Goal: Task Accomplishment & Management: Complete application form

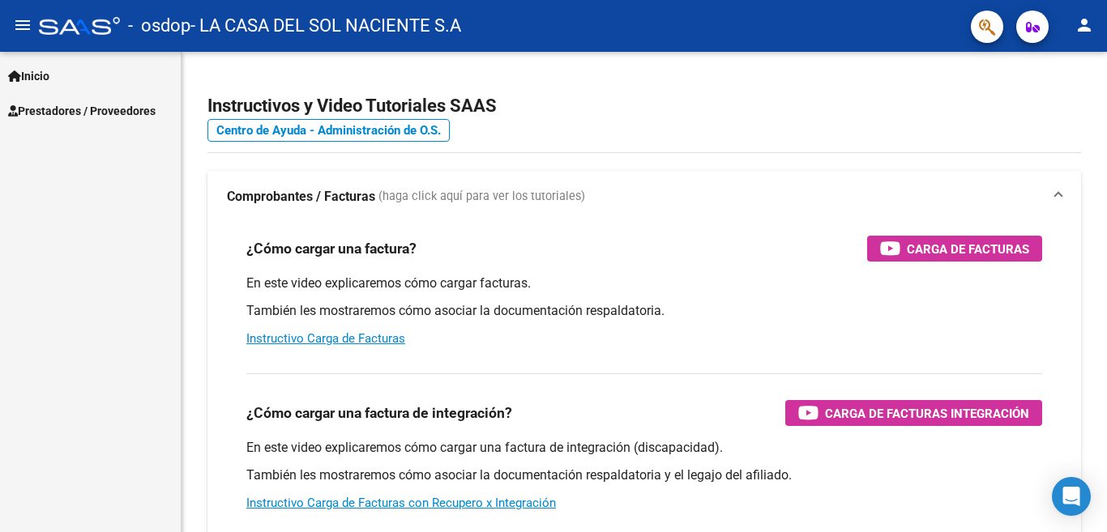
click at [66, 67] on link "Inicio" at bounding box center [90, 75] width 181 height 35
click at [86, 66] on link "Inicio" at bounding box center [90, 75] width 181 height 35
click at [77, 108] on span "Prestadores / Proveedores" at bounding box center [81, 111] width 147 height 18
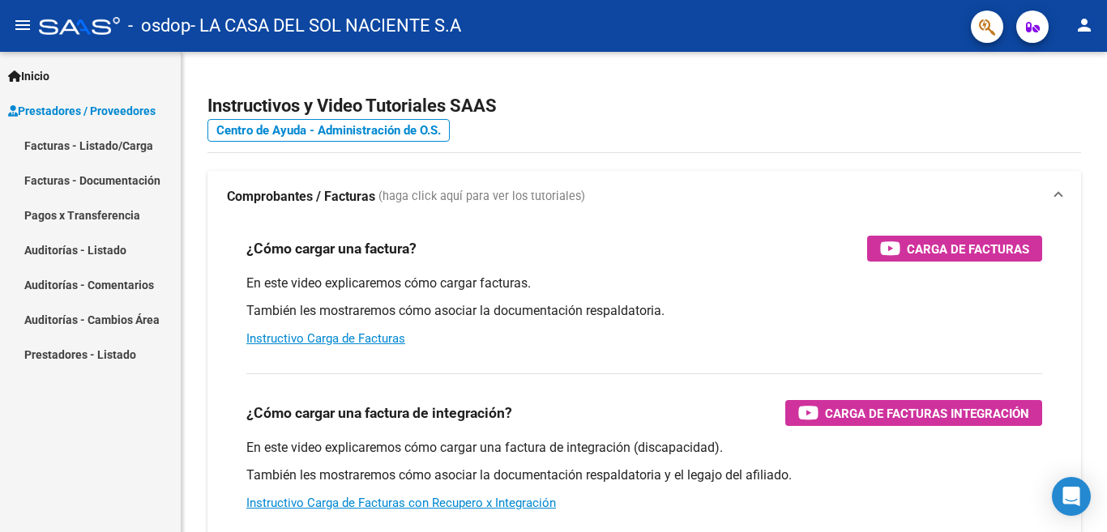
click at [128, 155] on link "Facturas - Listado/Carga" at bounding box center [90, 145] width 181 height 35
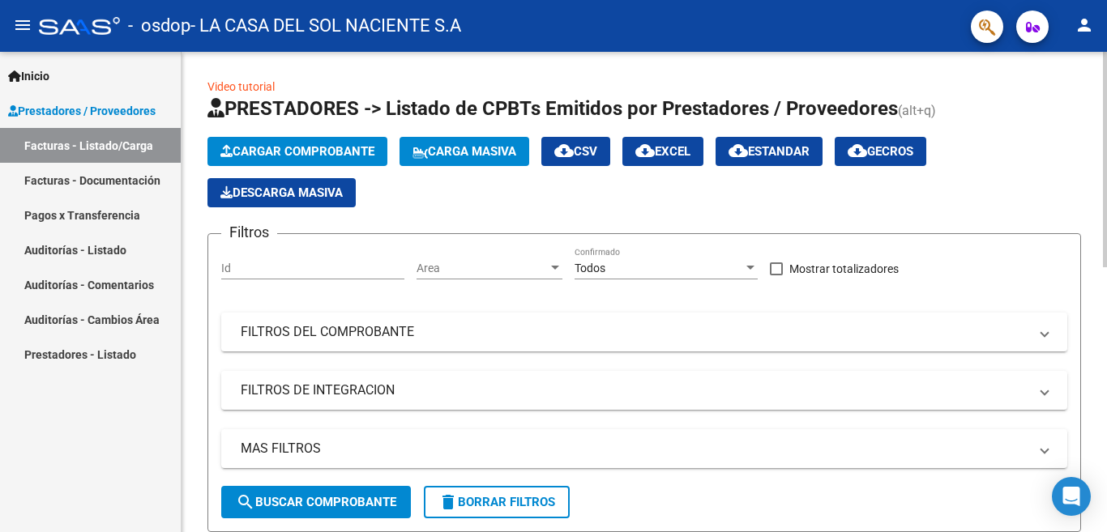
click at [341, 160] on button "Cargar Comprobante" at bounding box center [297, 151] width 180 height 29
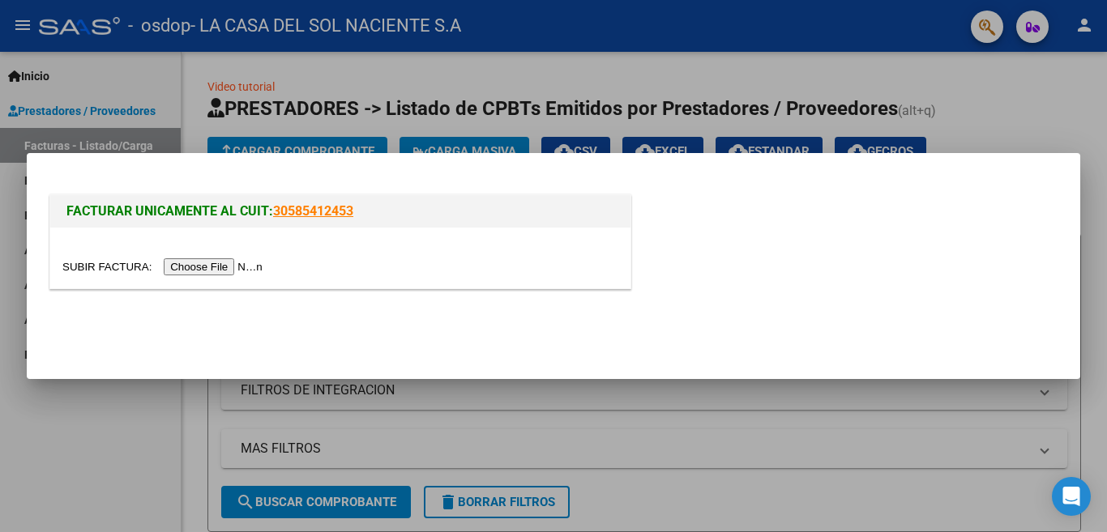
click at [262, 264] on input "file" at bounding box center [164, 266] width 205 height 17
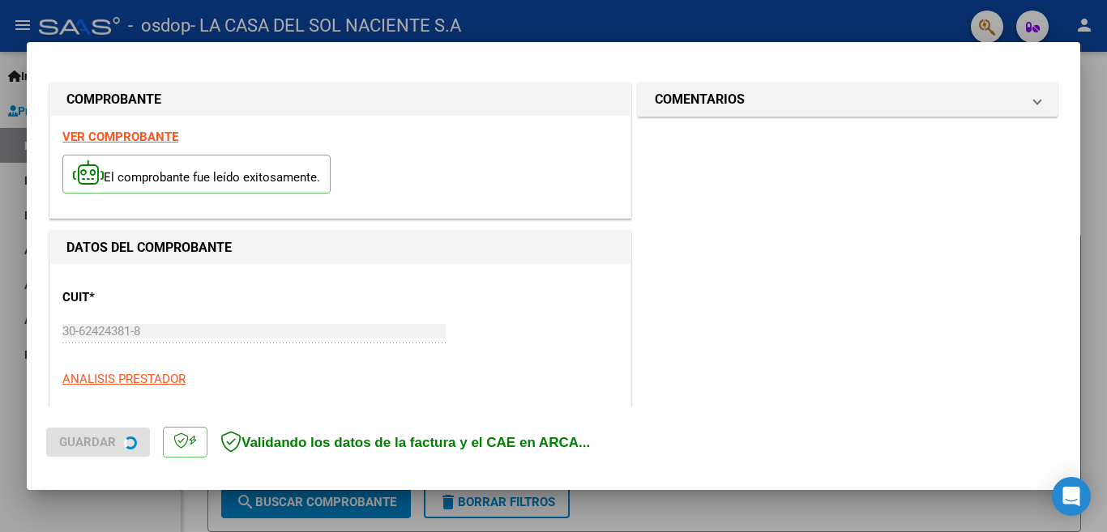
scroll to position [391, 0]
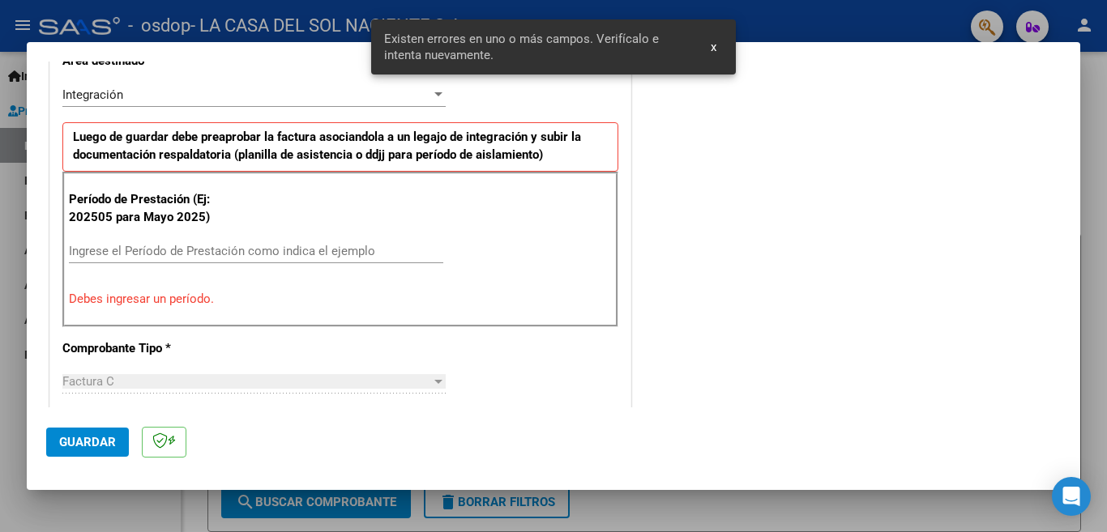
click at [291, 259] on div "Ingrese el Período de Prestación como indica el ejemplo" at bounding box center [256, 251] width 374 height 24
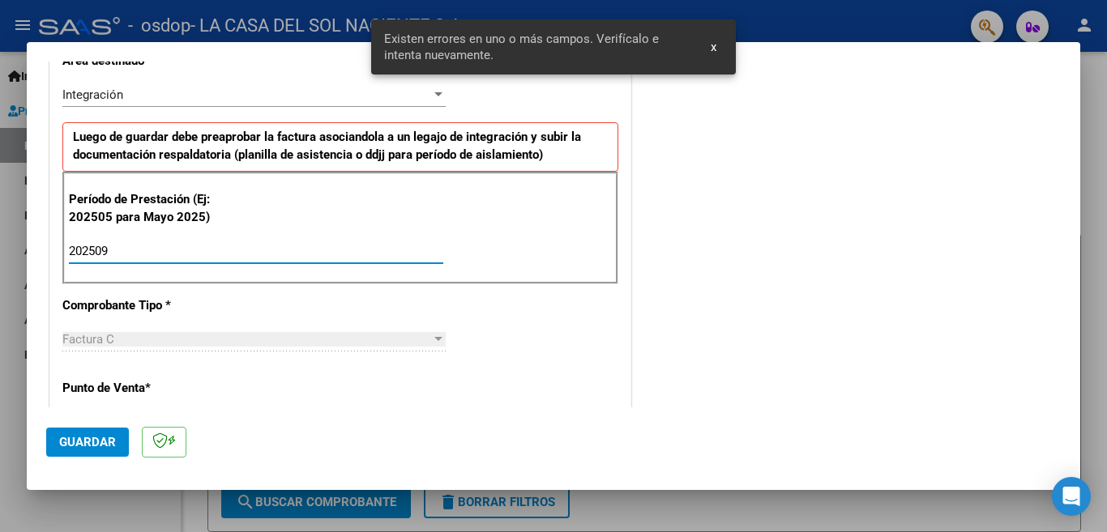
type input "202509"
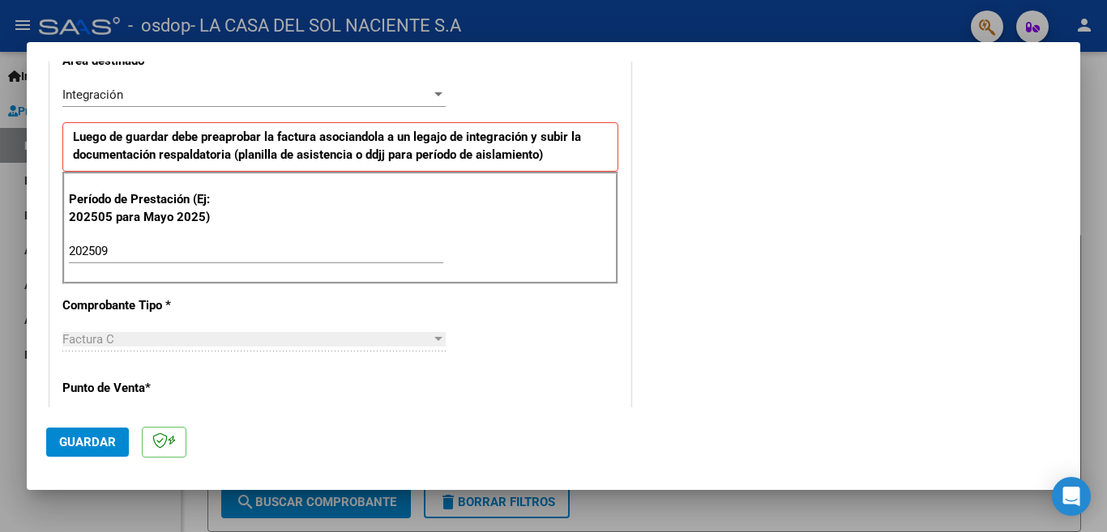
click at [714, 42] on mat-dialog-container "COMPROBANTE VER COMPROBANTE El comprobante fue leído exitosamente. DATOS DEL CO…" at bounding box center [553, 266] width 1053 height 449
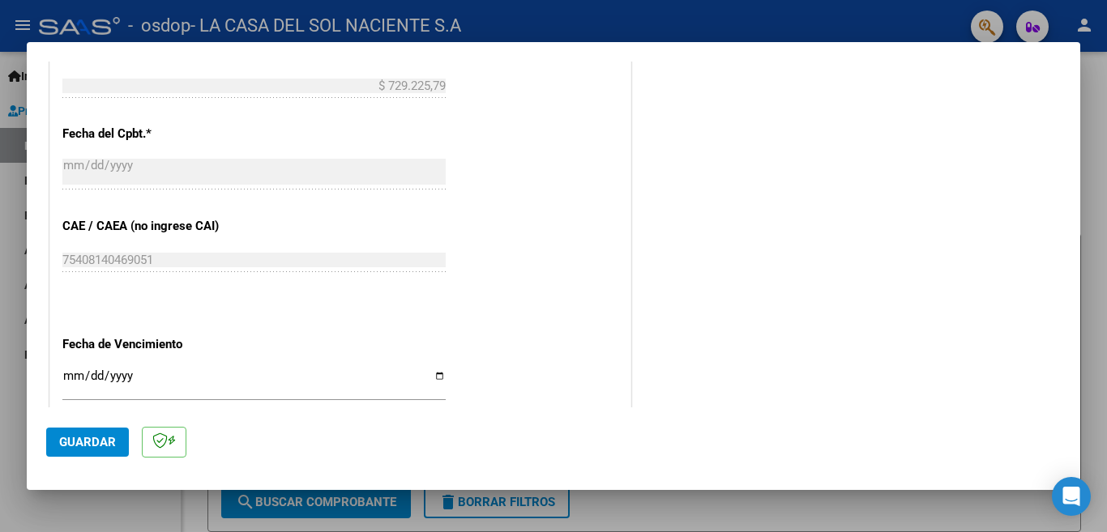
scroll to position [1060, 0]
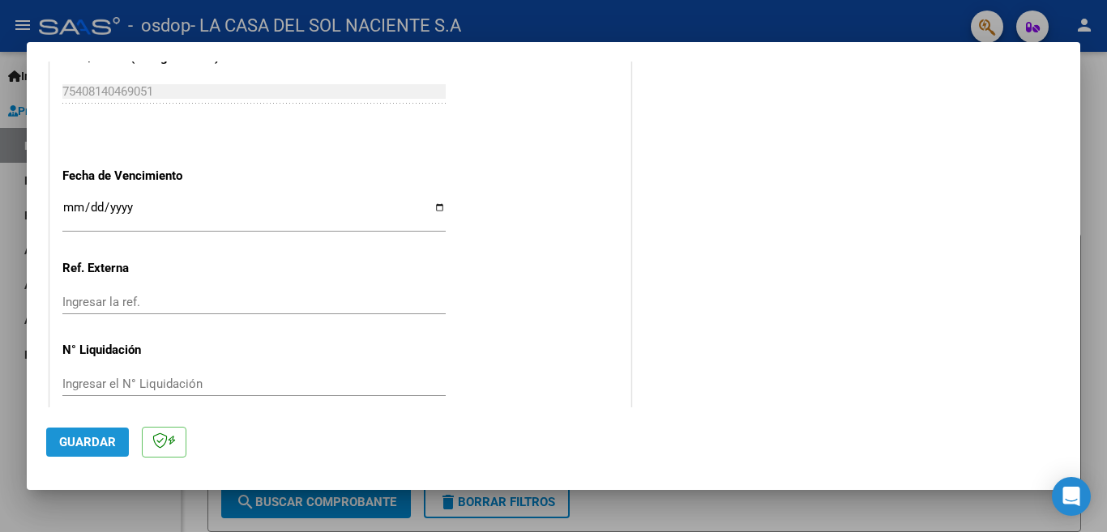
click at [104, 448] on span "Guardar" at bounding box center [87, 442] width 57 height 15
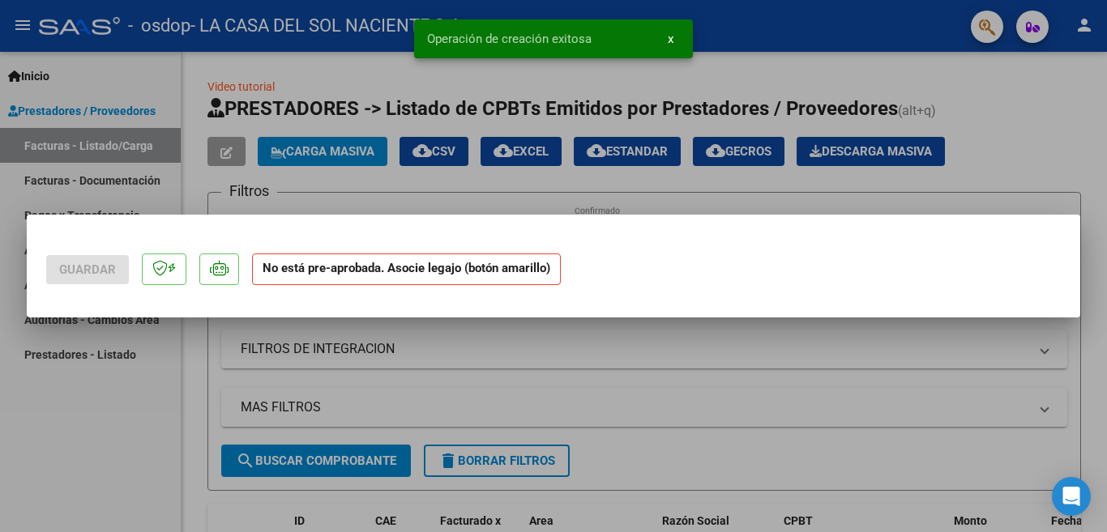
scroll to position [0, 0]
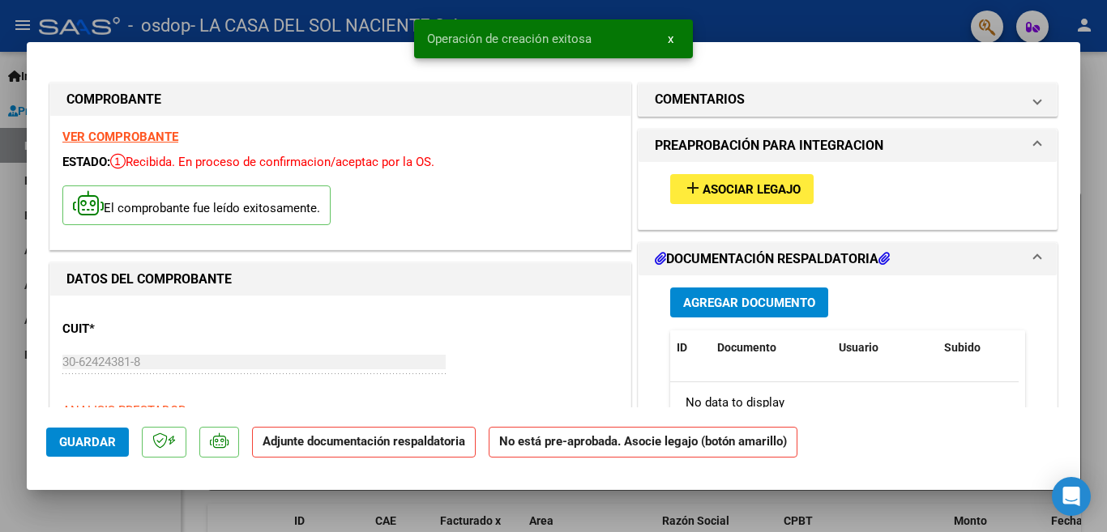
click at [736, 198] on button "add Asociar Legajo" at bounding box center [741, 189] width 143 height 30
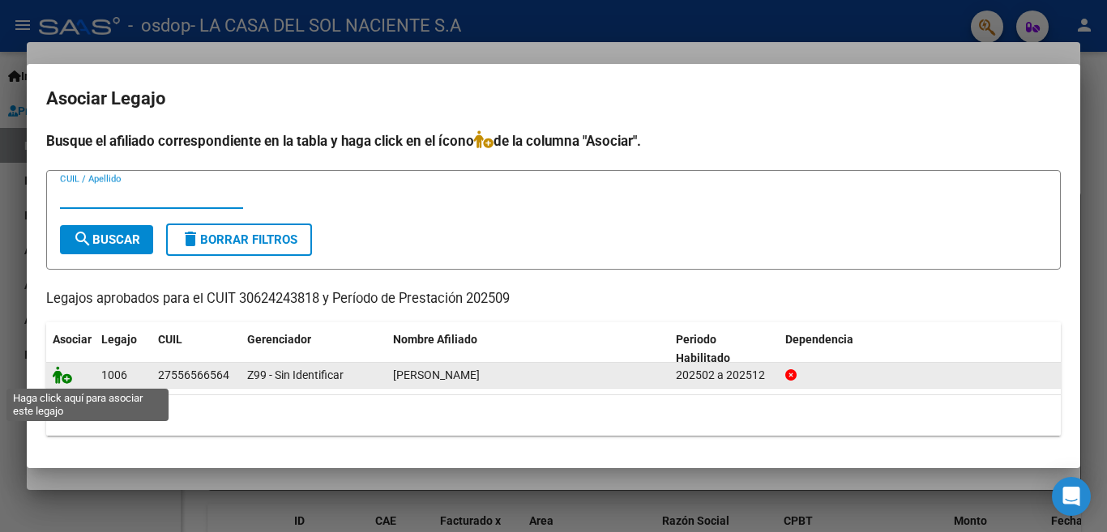
click at [62, 378] on icon at bounding box center [62, 375] width 19 height 18
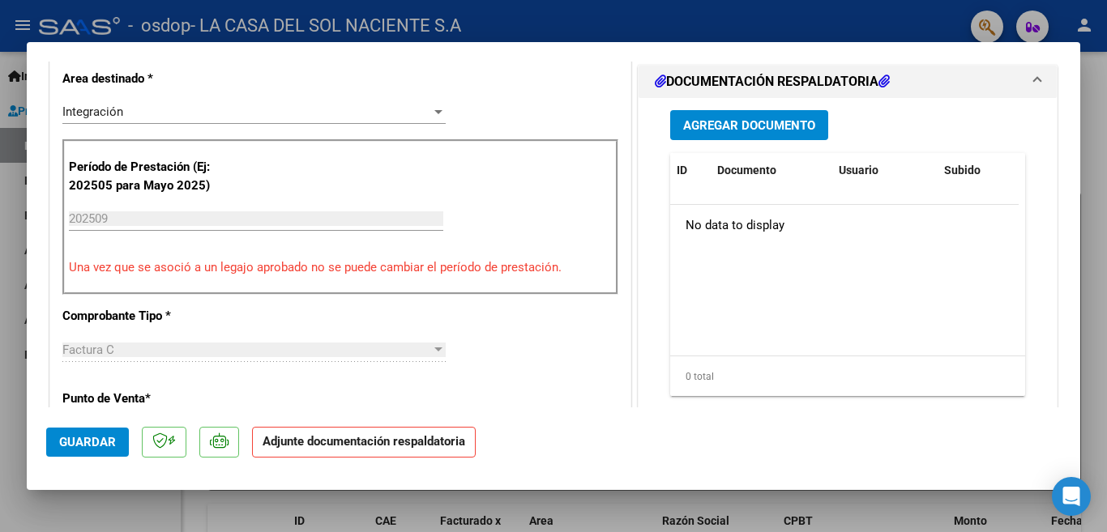
scroll to position [243, 0]
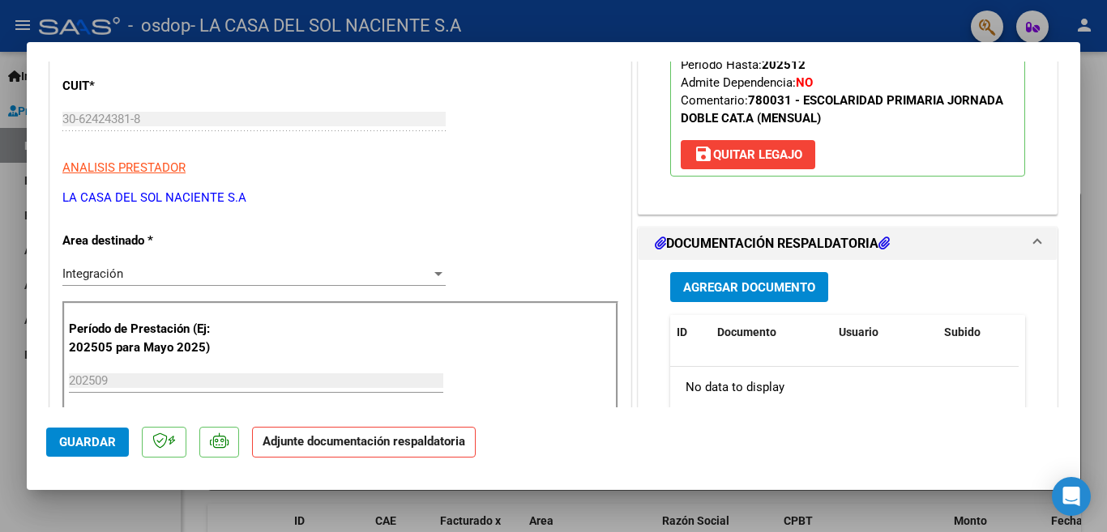
click at [777, 279] on span "Agregar Documento" at bounding box center [749, 286] width 132 height 15
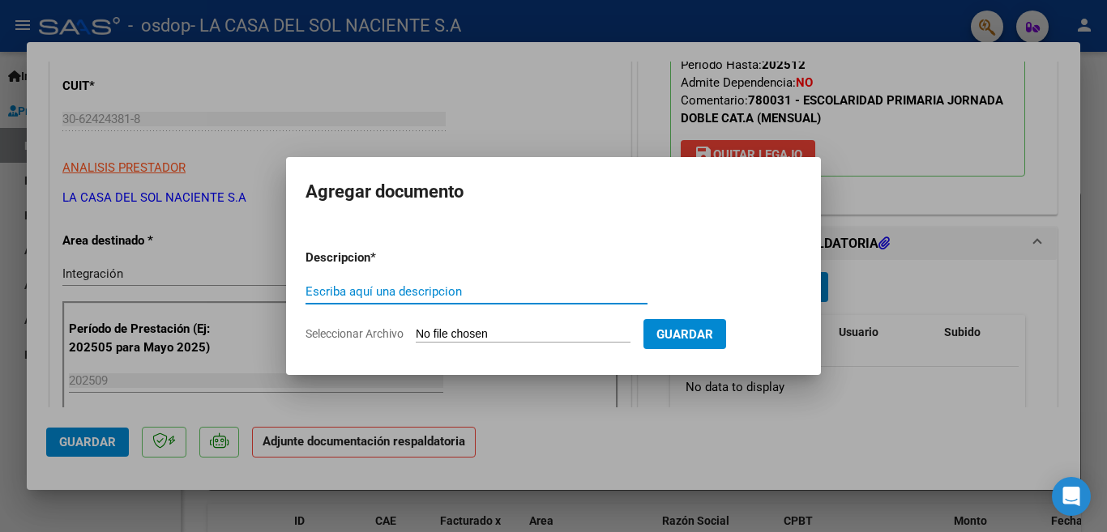
click at [463, 330] on input "Seleccionar Archivo" at bounding box center [523, 334] width 215 height 15
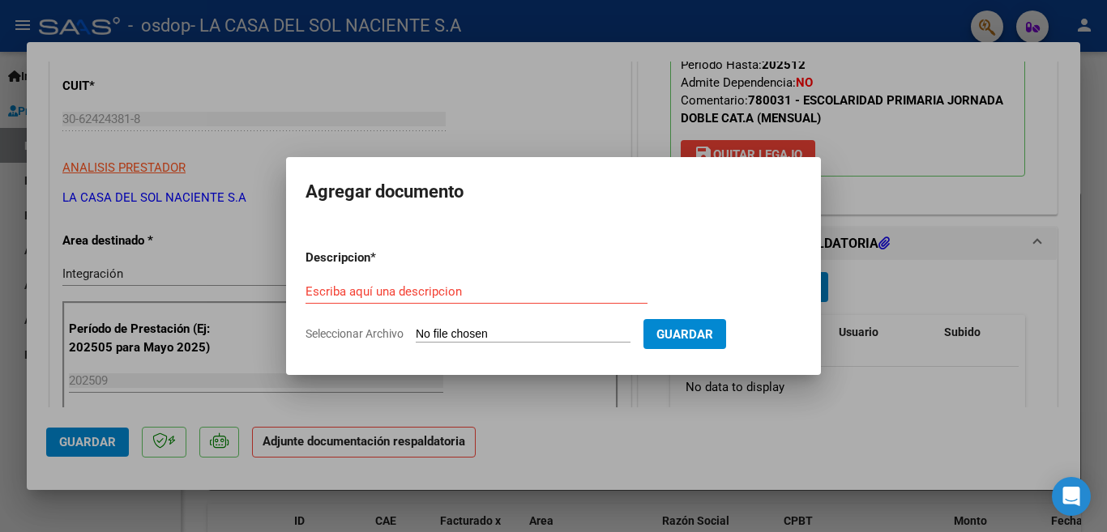
type input "C:\fakepath\Autorización Gonzalez.pdf"
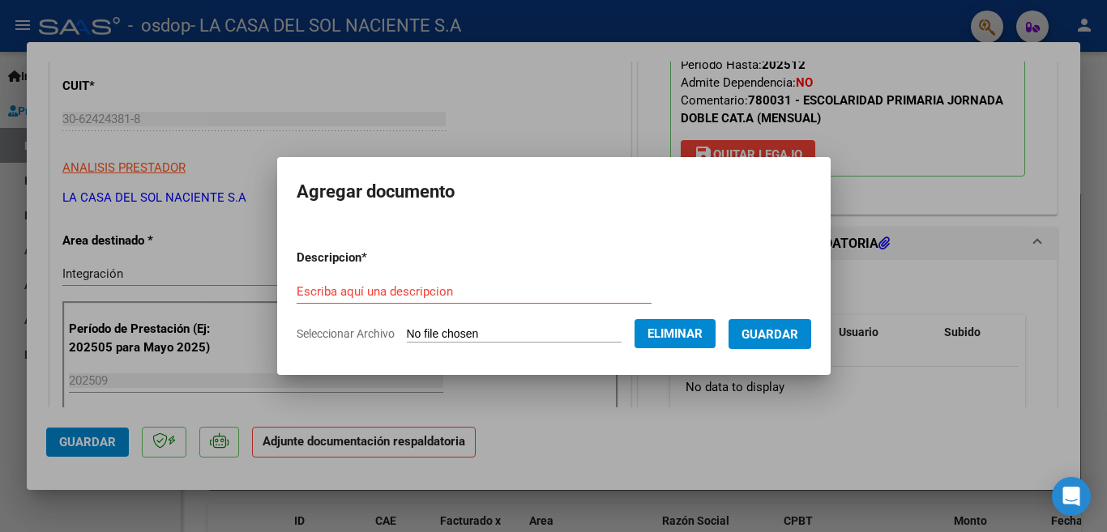
click at [425, 292] on input "Escriba aquí una descripcion" at bounding box center [473, 291] width 355 height 15
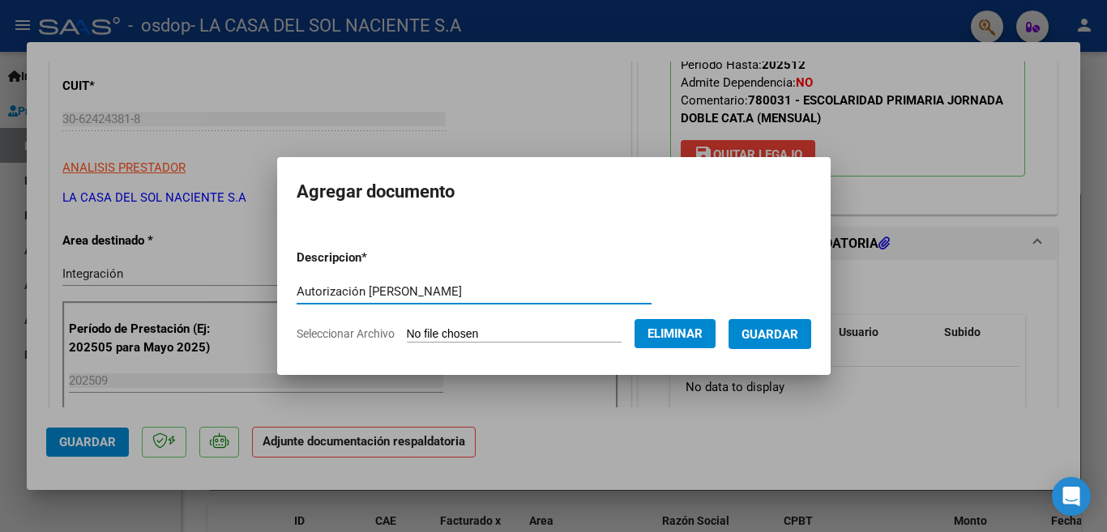
type input "Autorización Gonzalez"
click at [761, 340] on span "Guardar" at bounding box center [769, 334] width 57 height 15
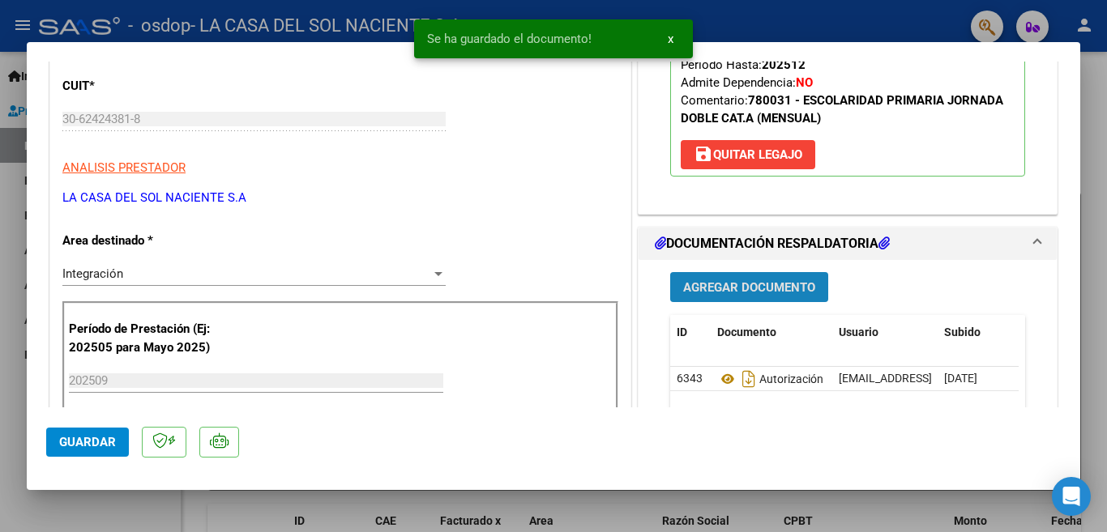
click at [756, 288] on span "Agregar Documento" at bounding box center [749, 287] width 132 height 15
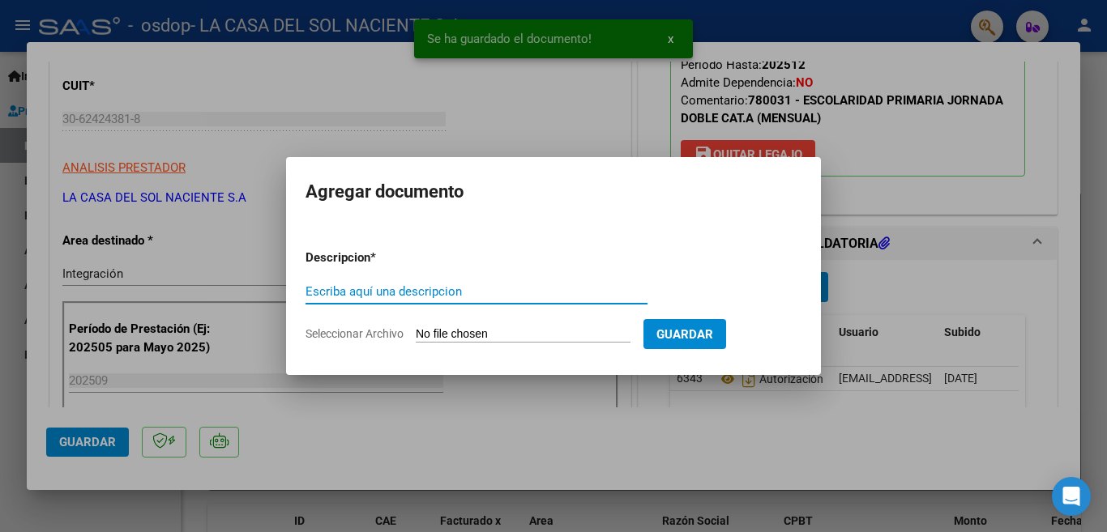
click at [450, 330] on input "Seleccionar Archivo" at bounding box center [523, 334] width 215 height 15
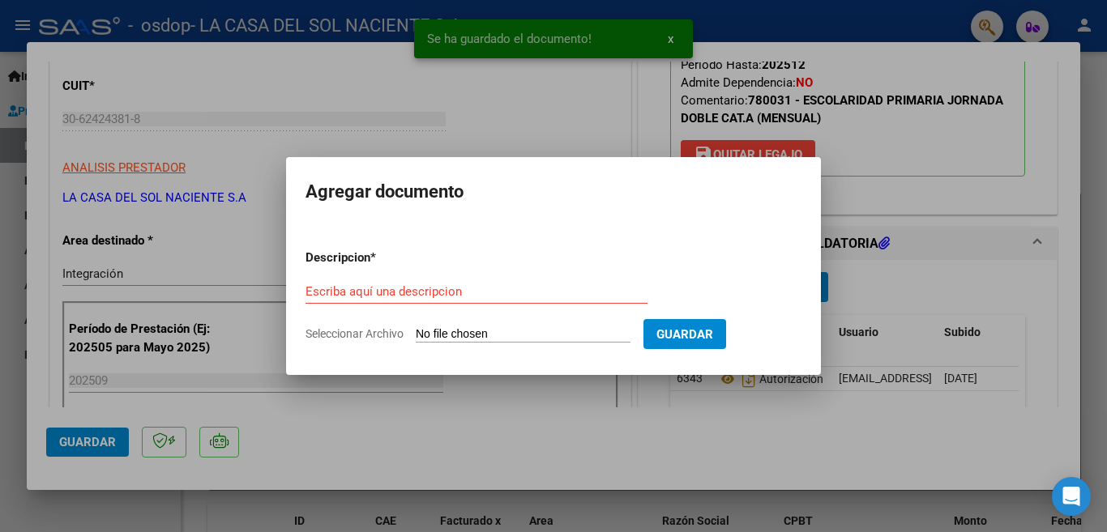
type input "C:\fakepath\Planilla Gonzalez.pdf"
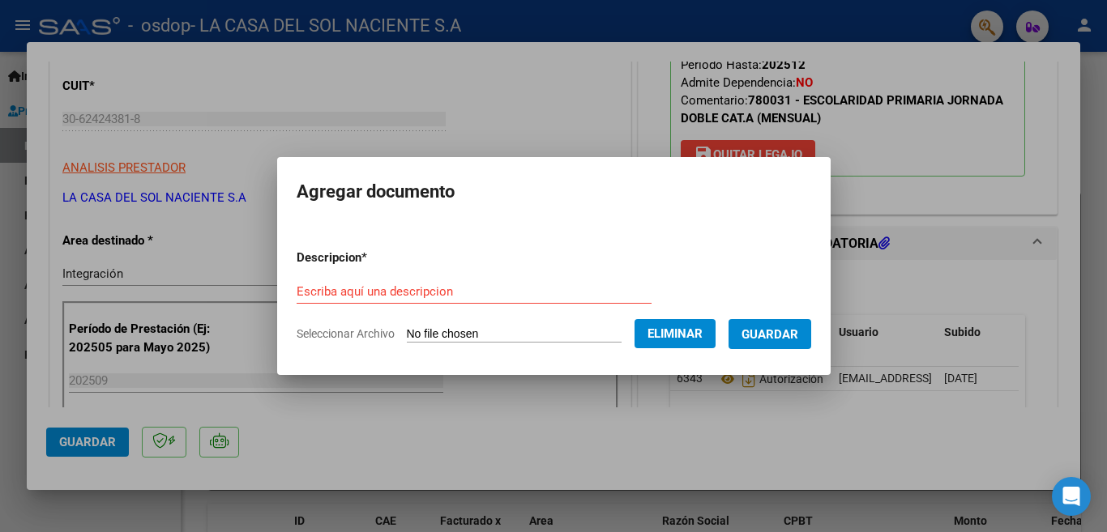
click at [445, 289] on input "Escriba aquí una descripcion" at bounding box center [473, 291] width 355 height 15
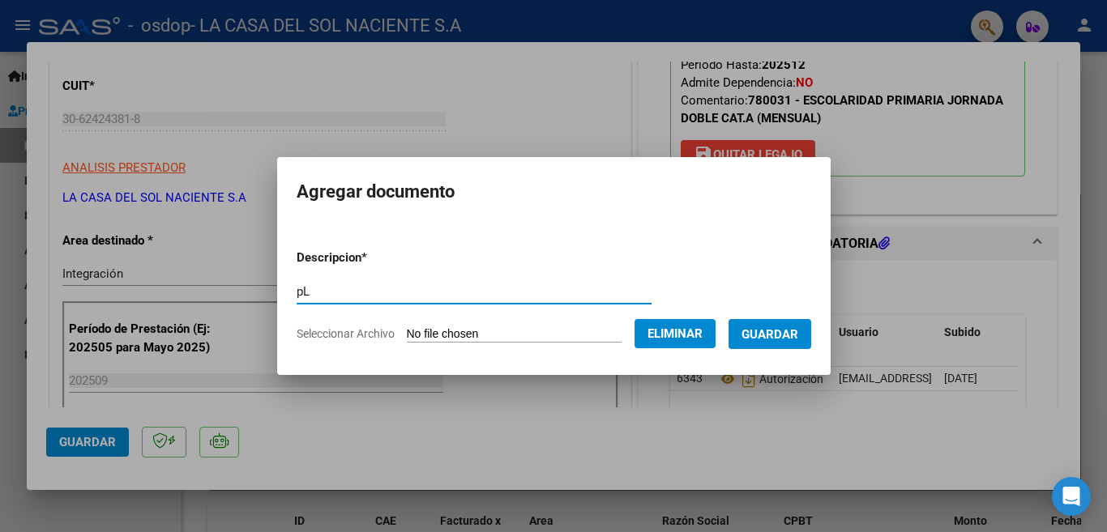
type input "p"
type input "Planilla Gonzalez"
click at [787, 348] on button "Guardar" at bounding box center [769, 334] width 83 height 30
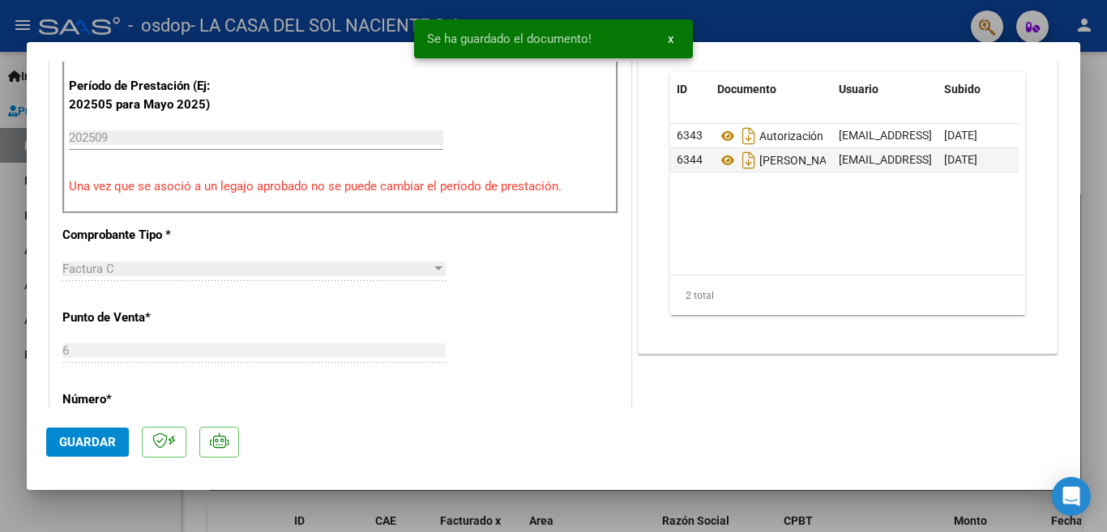
scroll to position [972, 0]
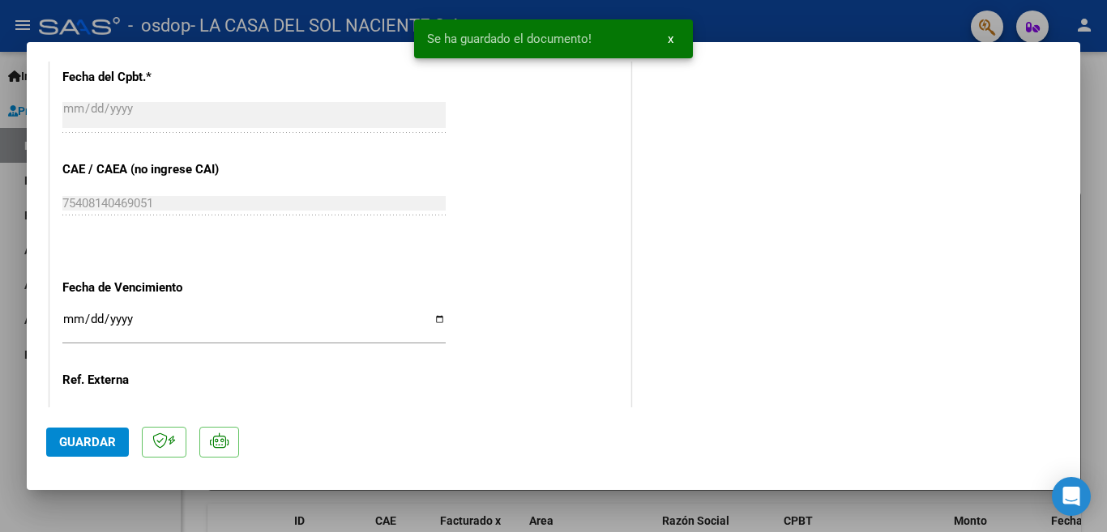
click at [77, 450] on span "Guardar" at bounding box center [87, 442] width 57 height 15
click at [1100, 115] on div at bounding box center [553, 266] width 1107 height 532
type input "$ 0,00"
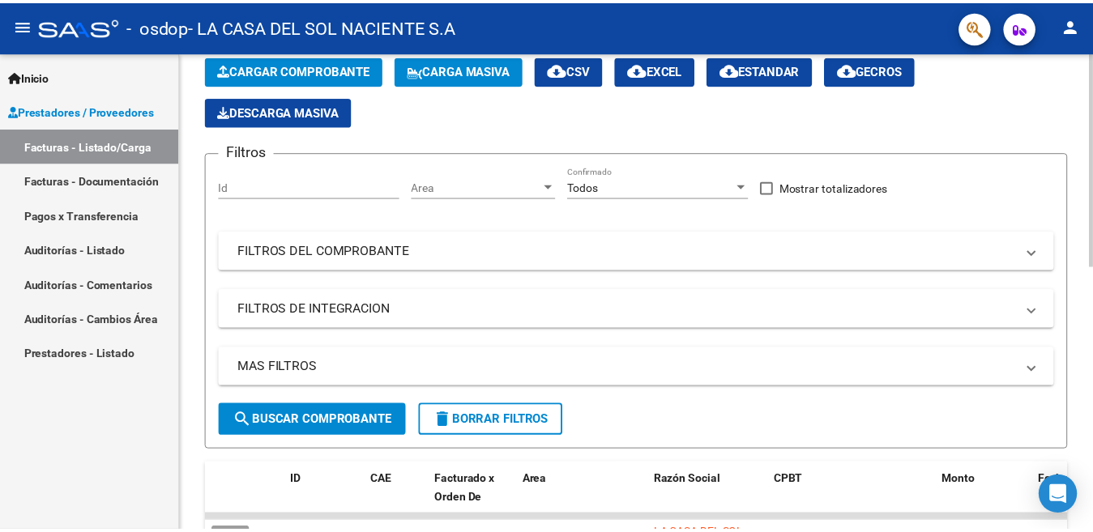
scroll to position [0, 0]
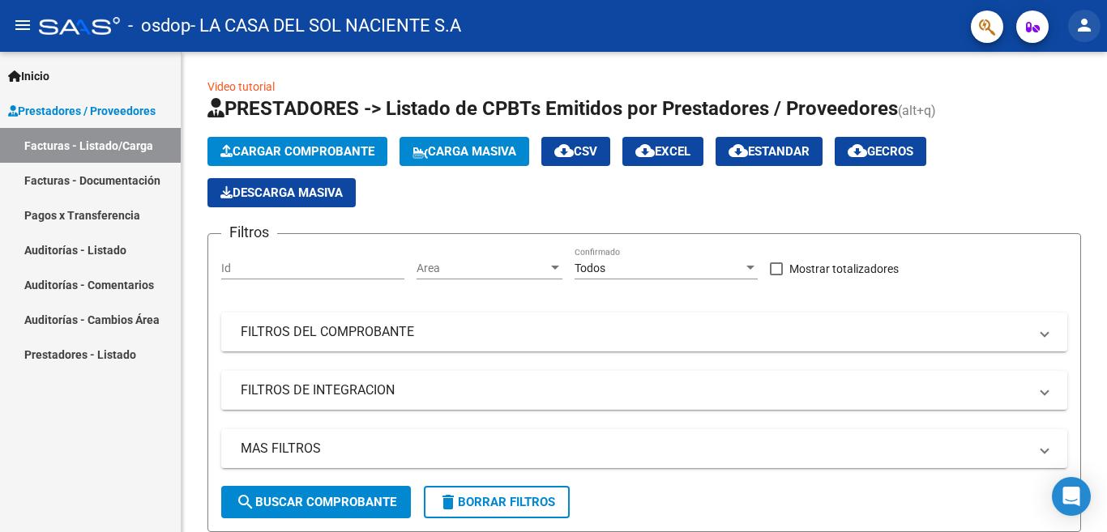
click at [1076, 36] on button "person" at bounding box center [1084, 26] width 32 height 32
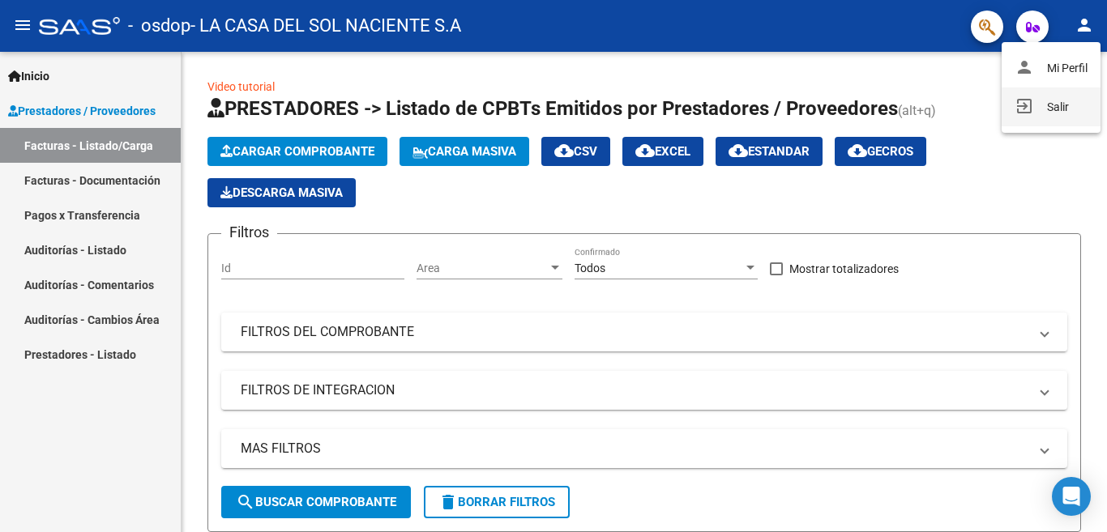
click at [1055, 111] on button "exit_to_app Salir" at bounding box center [1050, 106] width 99 height 39
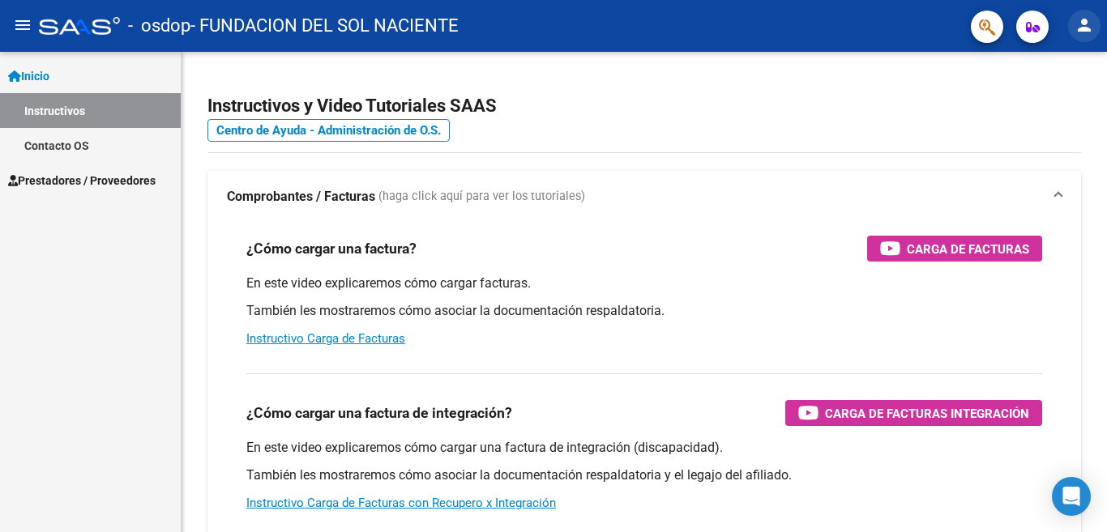
click at [1091, 34] on mat-icon "person" at bounding box center [1083, 24] width 19 height 19
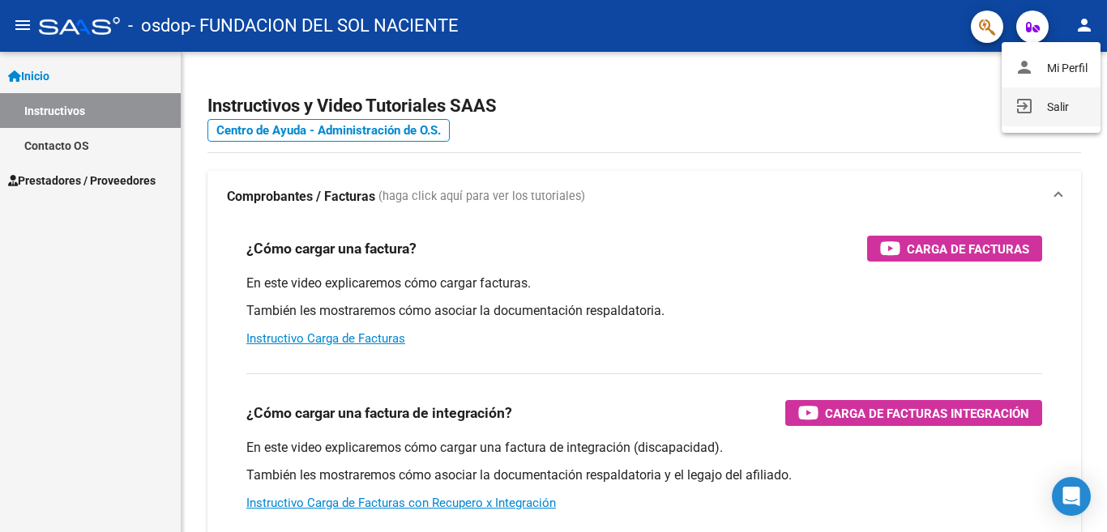
click at [1034, 117] on button "exit_to_app Salir" at bounding box center [1050, 106] width 99 height 39
click at [1090, 24] on mat-icon "person" at bounding box center [1083, 24] width 19 height 19
click at [1040, 106] on button "exit_to_app Salir" at bounding box center [1050, 106] width 99 height 39
